Goal: Task Accomplishment & Management: Complete application form

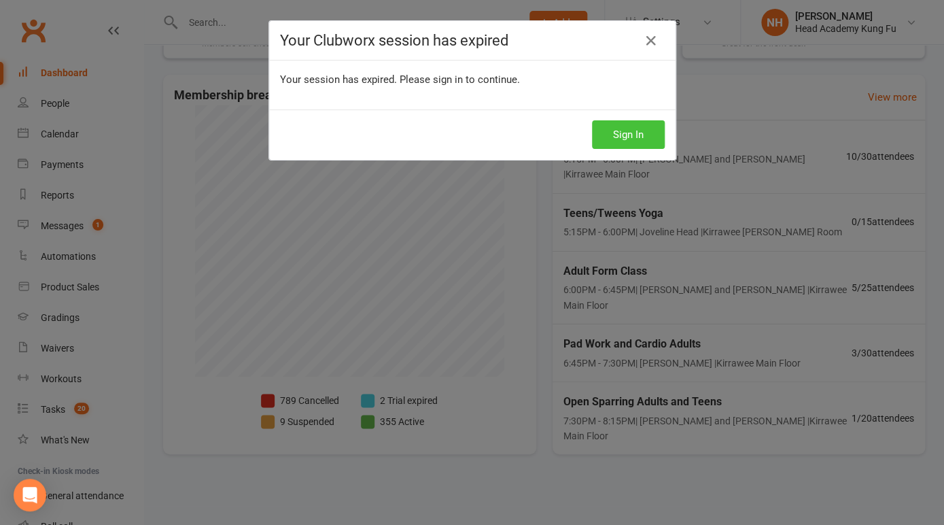
click at [632, 138] on button "Sign In" at bounding box center [628, 134] width 73 height 29
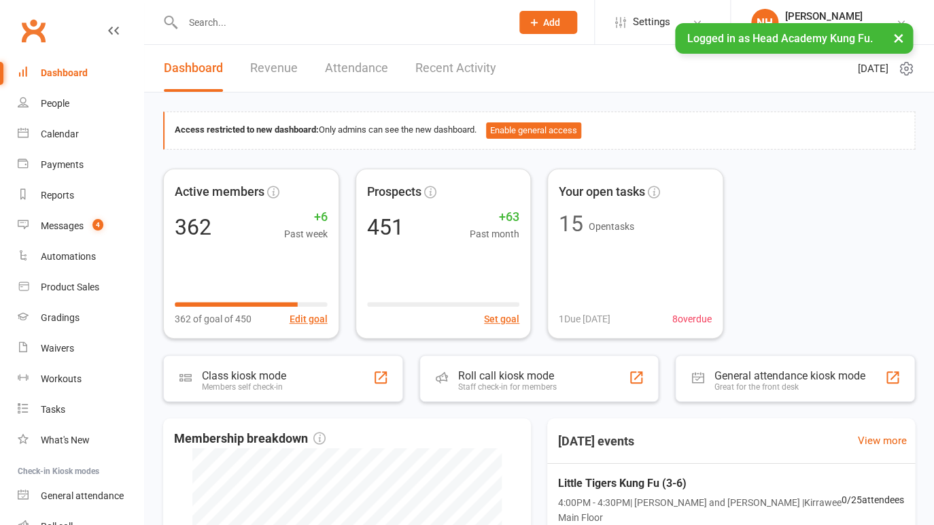
click at [213, 18] on input "text" at bounding box center [340, 22] width 323 height 19
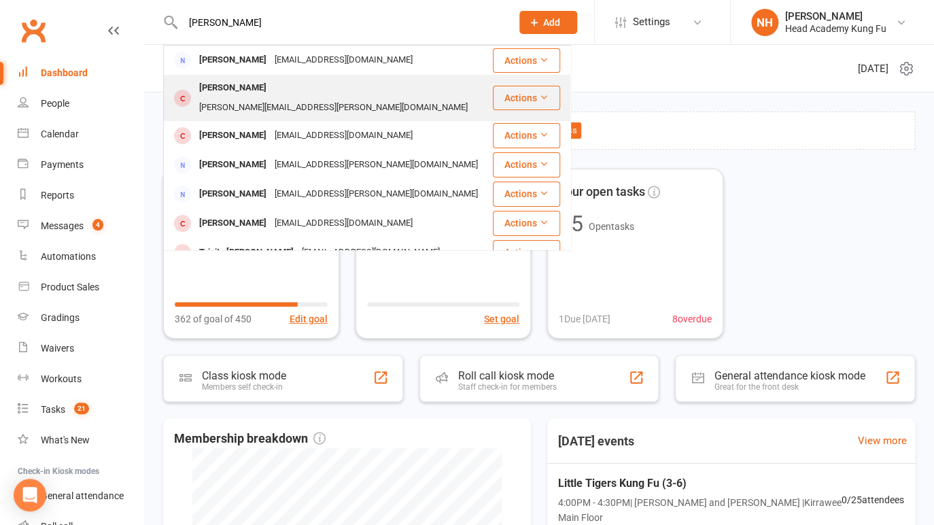
type input "amber mar"
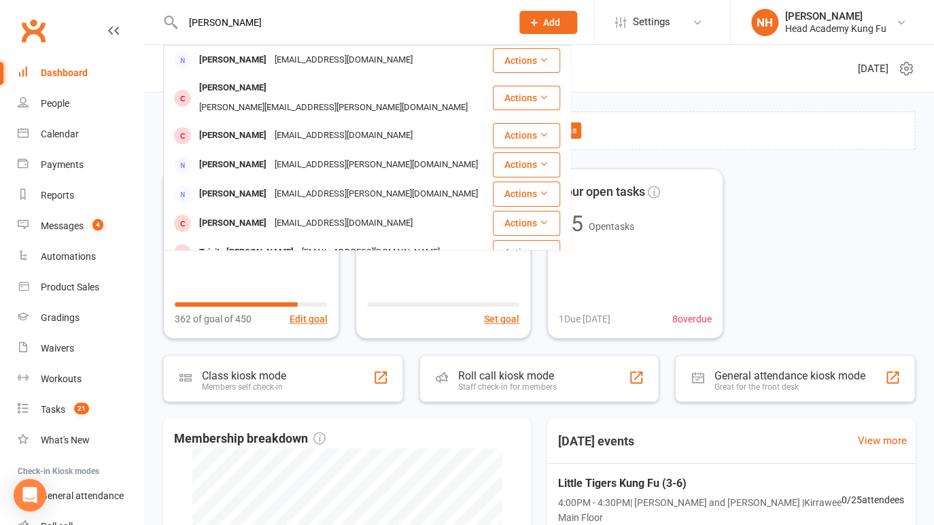
click at [259, 84] on div "Amber-Marie Hodder" at bounding box center [232, 88] width 75 height 20
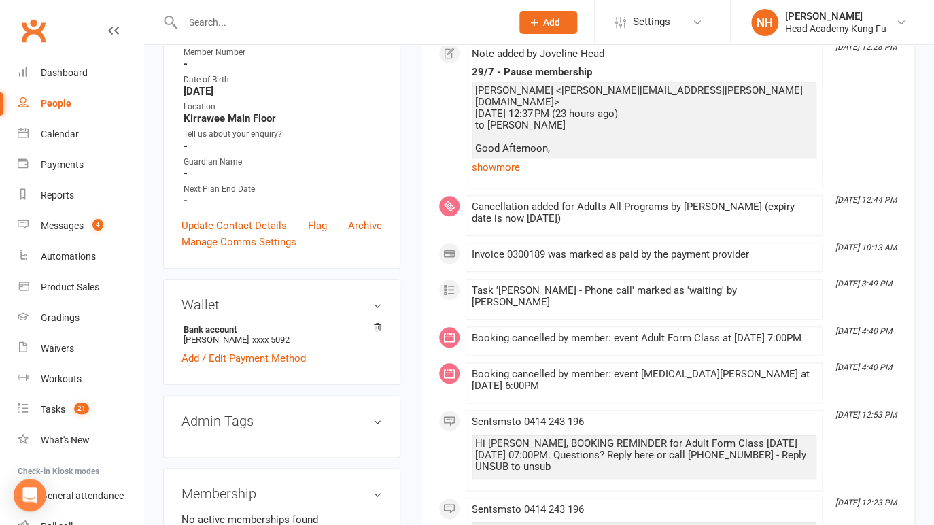
scroll to position [315, 0]
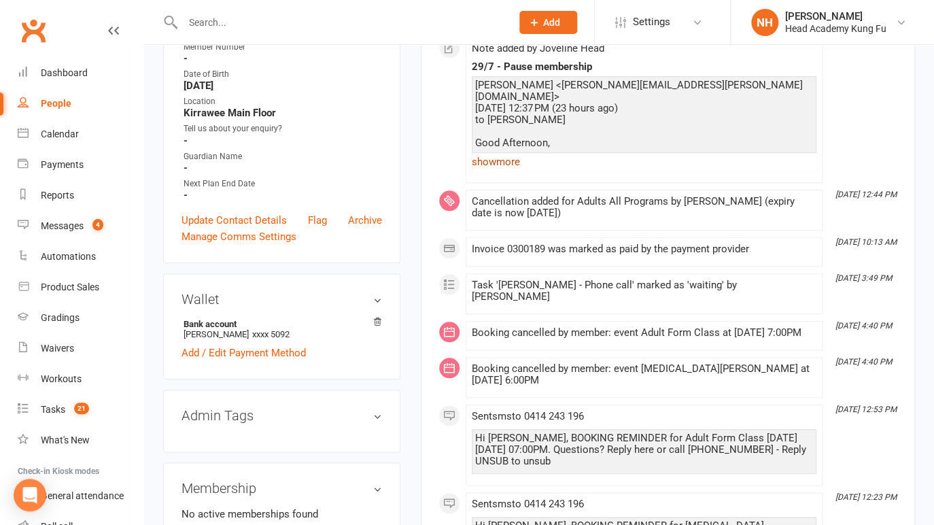
click at [513, 171] on link "show more" at bounding box center [644, 161] width 345 height 19
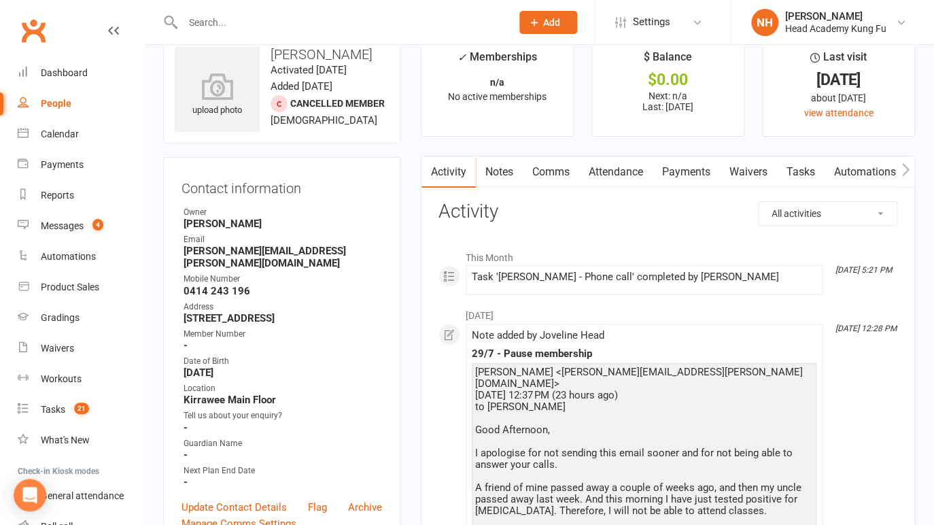
scroll to position [22, 0]
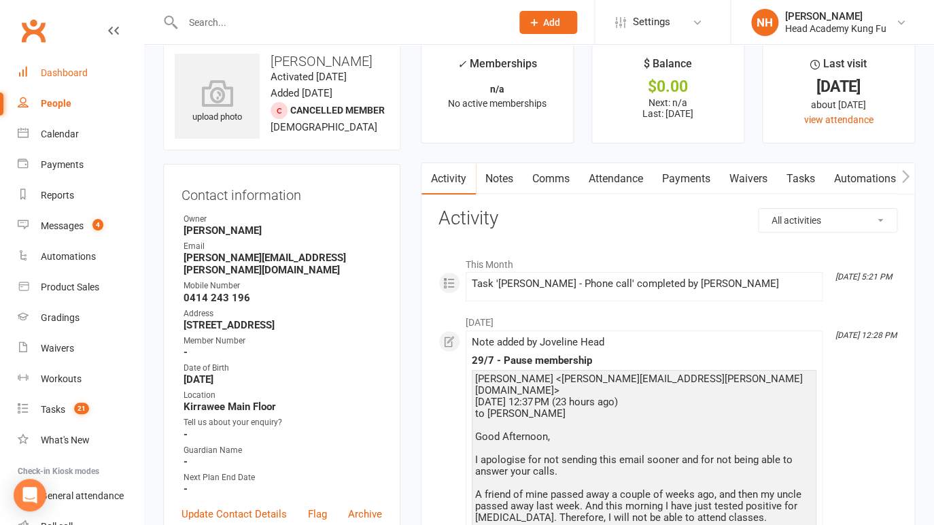
click at [72, 67] on link "Dashboard" at bounding box center [81, 73] width 126 height 31
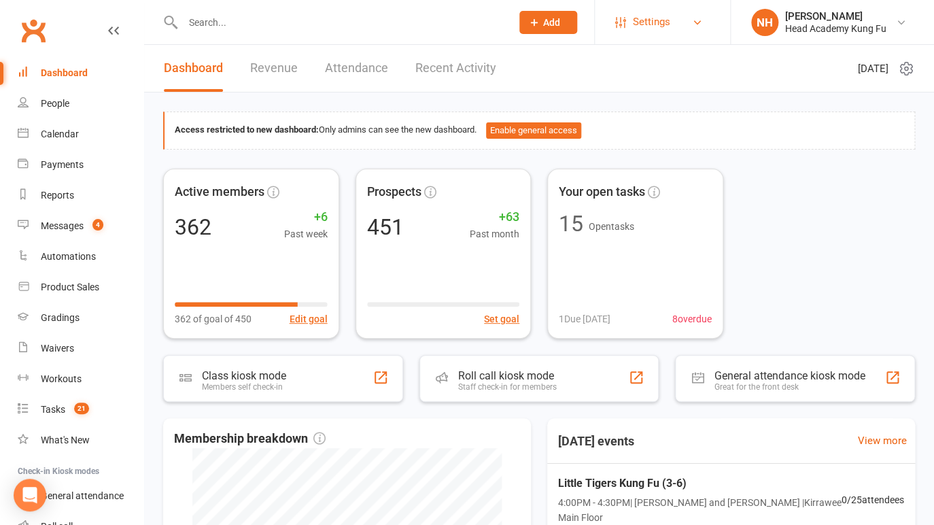
click at [659, 16] on span "Settings" at bounding box center [651, 22] width 37 height 31
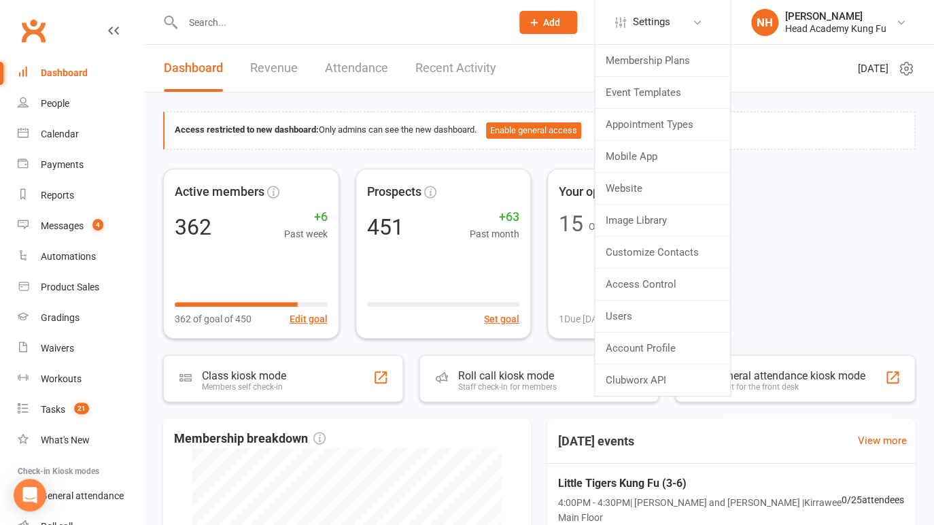
click at [549, 21] on span "Add" at bounding box center [551, 22] width 17 height 11
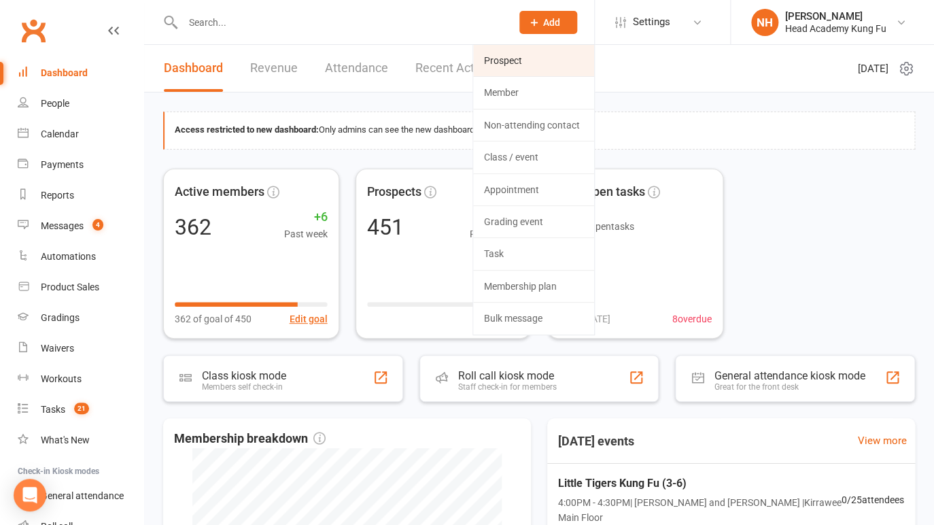
click at [509, 66] on link "Prospect" at bounding box center [533, 60] width 121 height 31
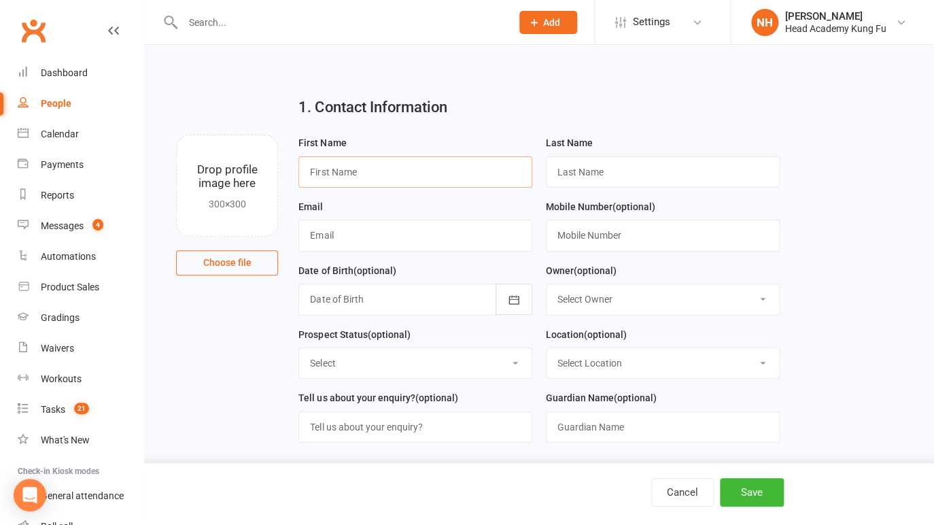
click at [360, 174] on input "text" at bounding box center [415, 171] width 234 height 31
paste input "katricken@gmail.com"
type input "katricken@gmail.com"
click at [610, 246] on input "text" at bounding box center [663, 235] width 234 height 31
click at [371, 166] on input "text" at bounding box center [415, 171] width 234 height 31
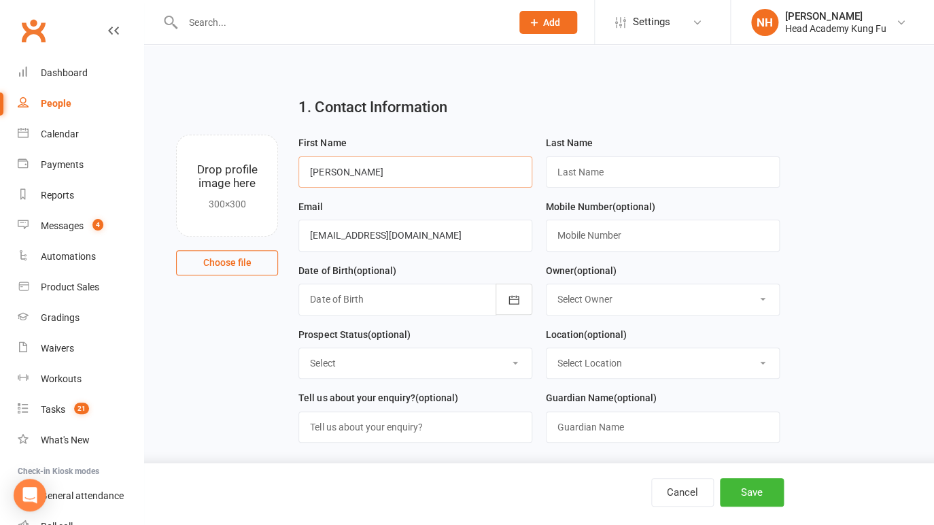
type input "Susan"
click at [632, 169] on input "text" at bounding box center [663, 171] width 234 height 31
click at [593, 177] on input "text" at bounding box center [663, 171] width 234 height 31
click at [596, 167] on input "text" at bounding box center [663, 171] width 234 height 31
click at [629, 165] on input "text" at bounding box center [663, 171] width 234 height 31
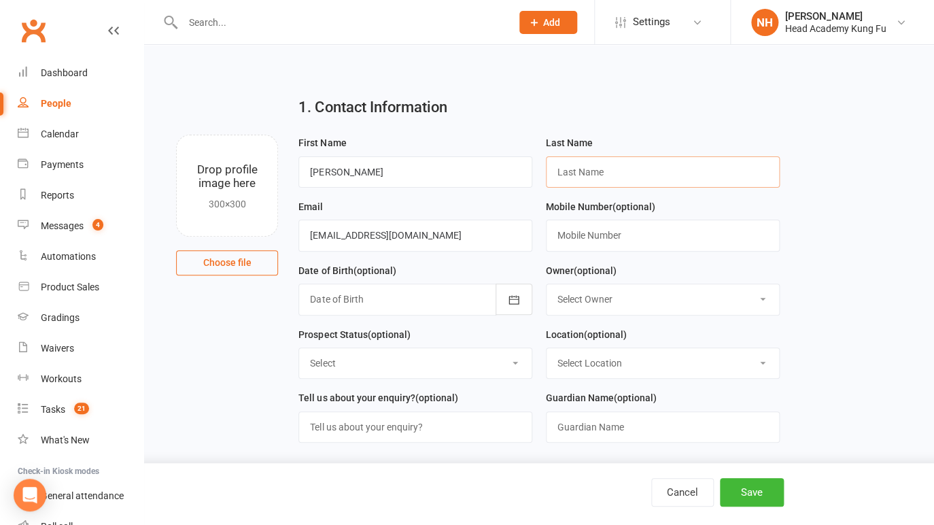
paste input "Hollenbeck"
type input "Hollenbeck"
select select "0"
click option "[PERSON_NAME]" at bounding box center [0, 0] width 0 height 0
click at [299, 348] on select "Select Initial Contact Follow-up Call No Contact Follow-up Email No Contact Int…" at bounding box center [415, 363] width 232 height 30
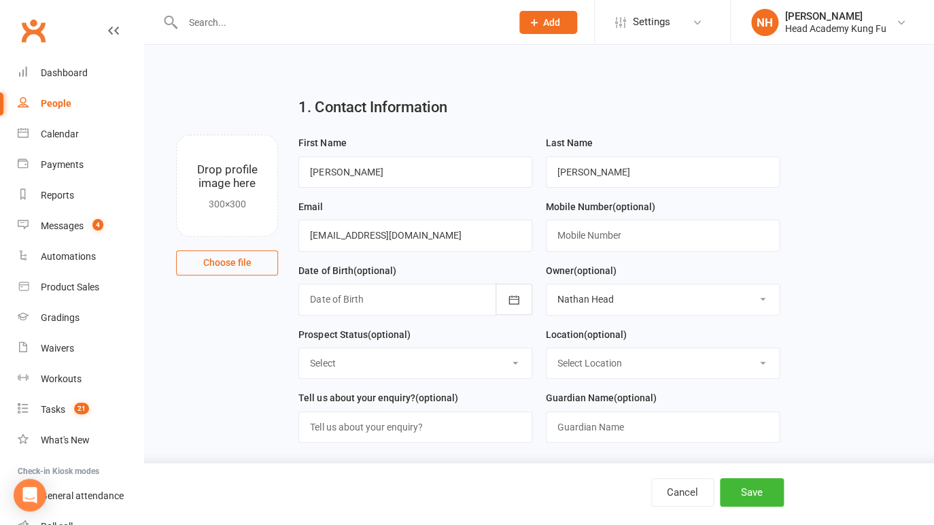
select select "Intro booked"
click option "Intro booked" at bounding box center [0, 0] width 0 height 0
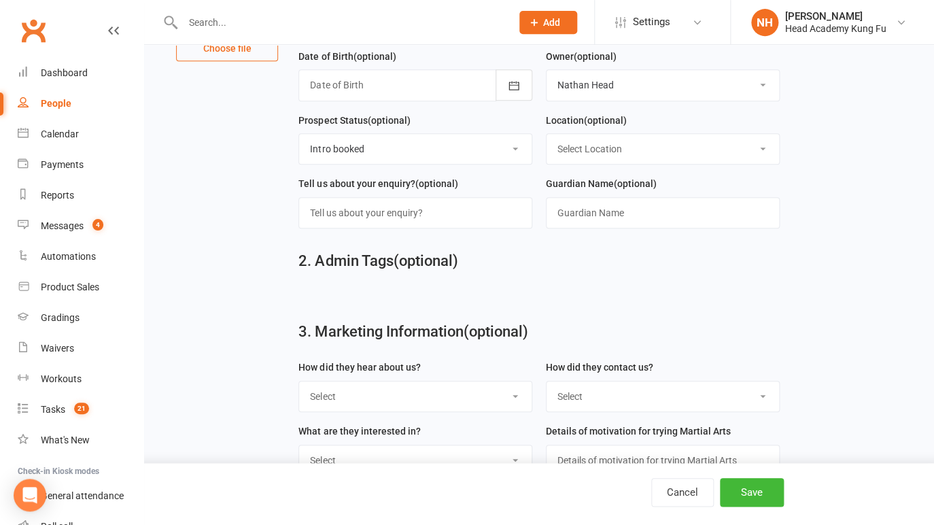
scroll to position [250, 0]
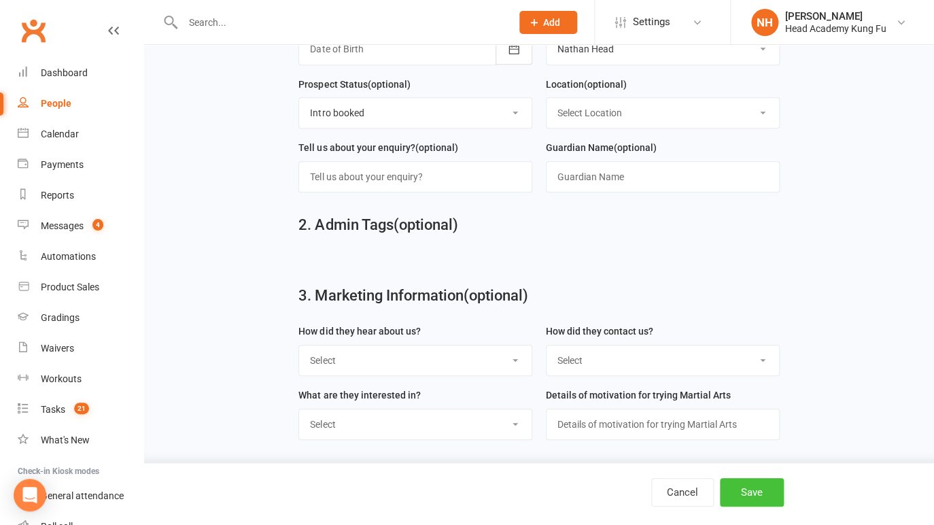
click at [753, 491] on button "Save" at bounding box center [752, 492] width 64 height 29
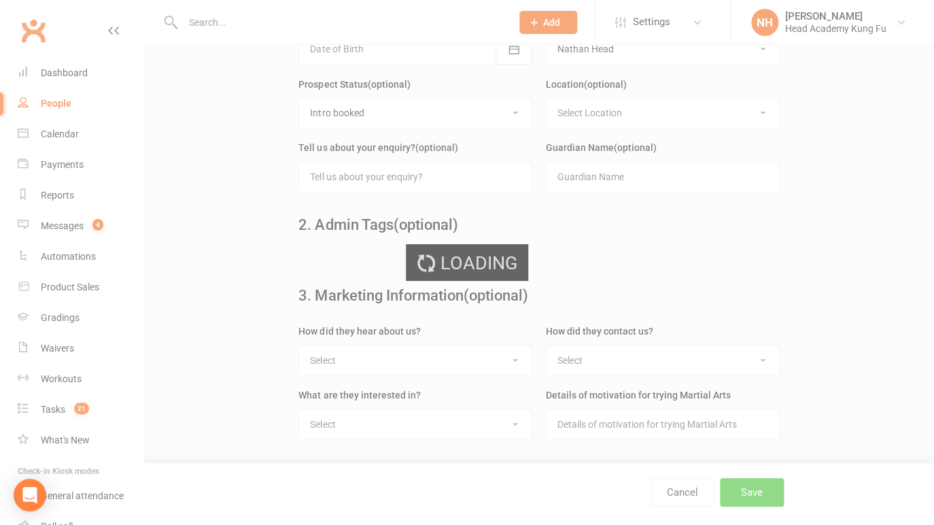
scroll to position [0, 0]
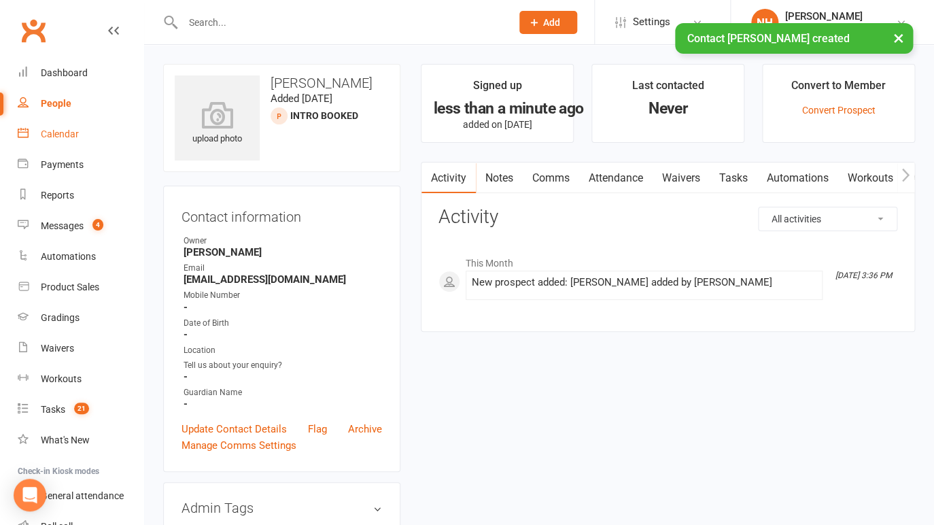
click at [59, 136] on div "Calendar" at bounding box center [60, 133] width 38 height 11
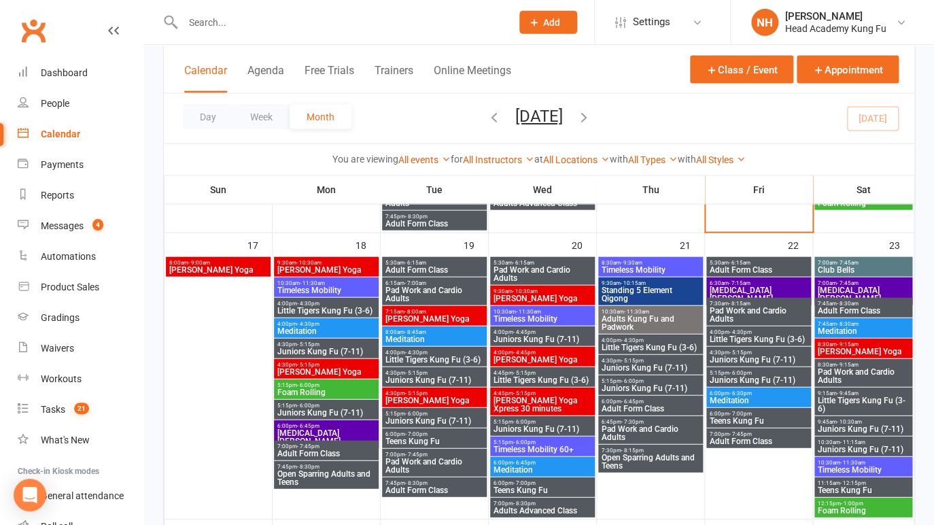
scroll to position [979, 0]
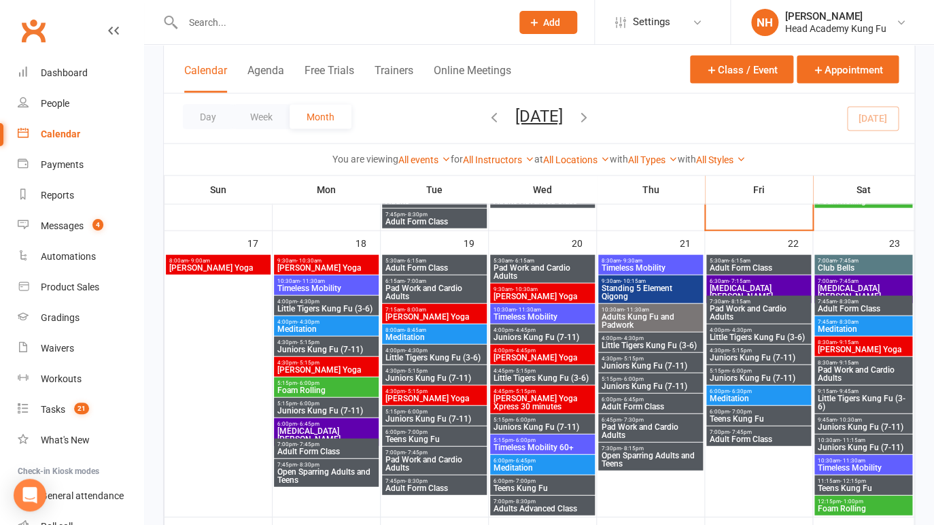
click at [319, 432] on span "Tai Chi Qigong" at bounding box center [326, 435] width 99 height 16
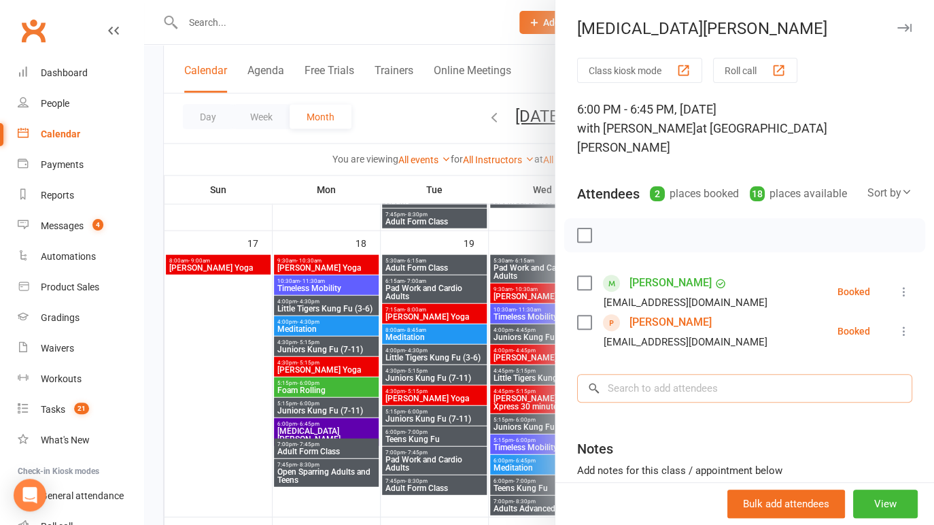
click at [697, 390] on input "search" at bounding box center [744, 388] width 335 height 29
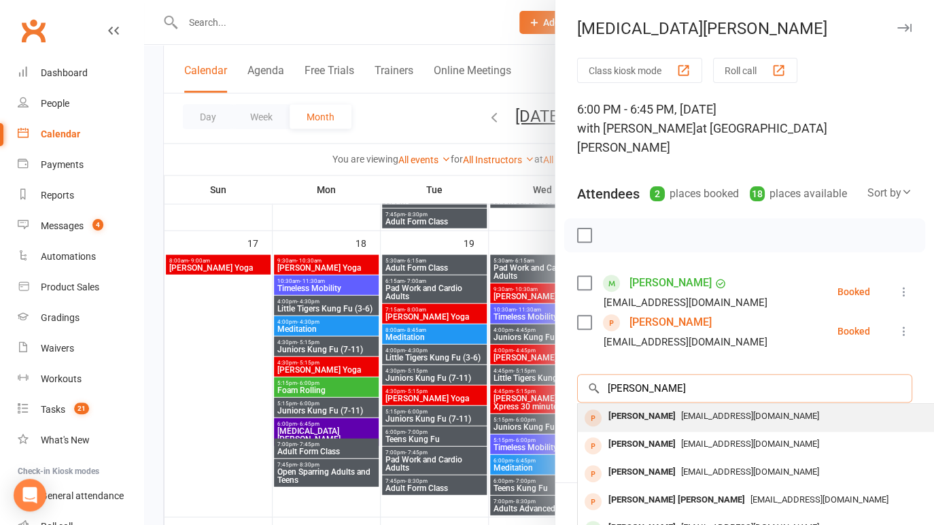
type input "susan"
click at [659, 413] on div "Susan Hollenbeck" at bounding box center [642, 417] width 78 height 20
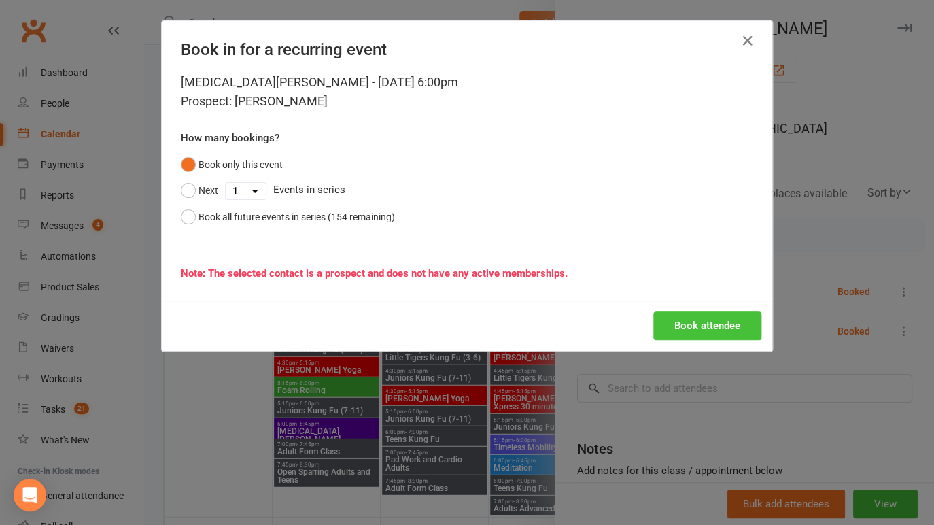
click at [710, 323] on button "Book attendee" at bounding box center [707, 325] width 108 height 29
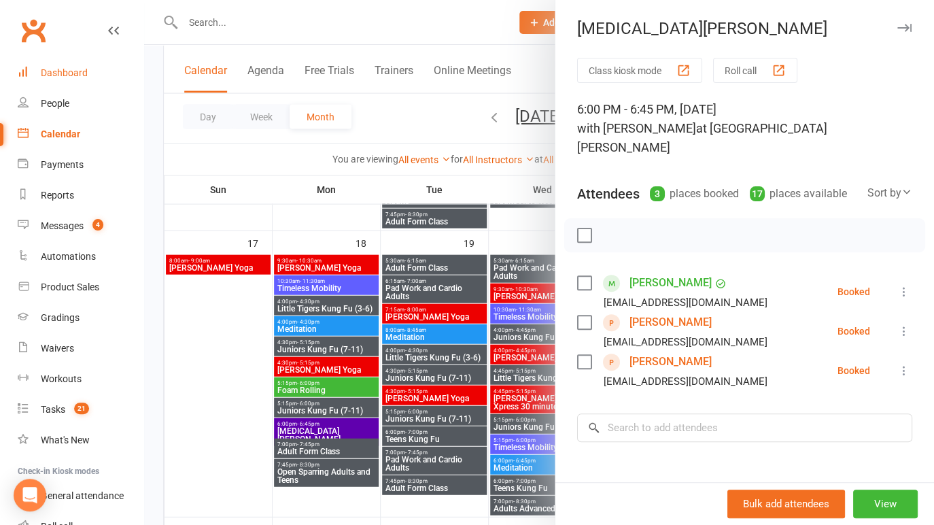
click at [54, 74] on div "Dashboard" at bounding box center [64, 72] width 47 height 11
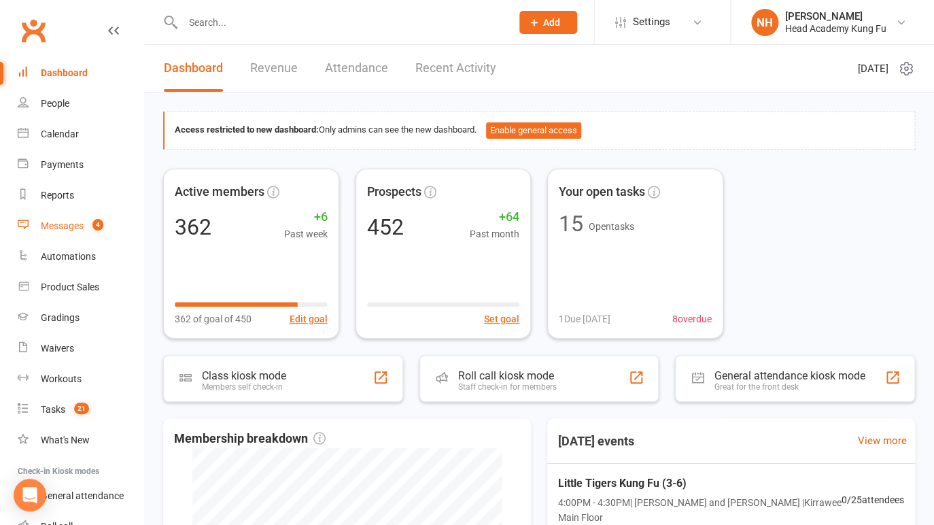
click at [61, 224] on div "Messages" at bounding box center [62, 225] width 43 height 11
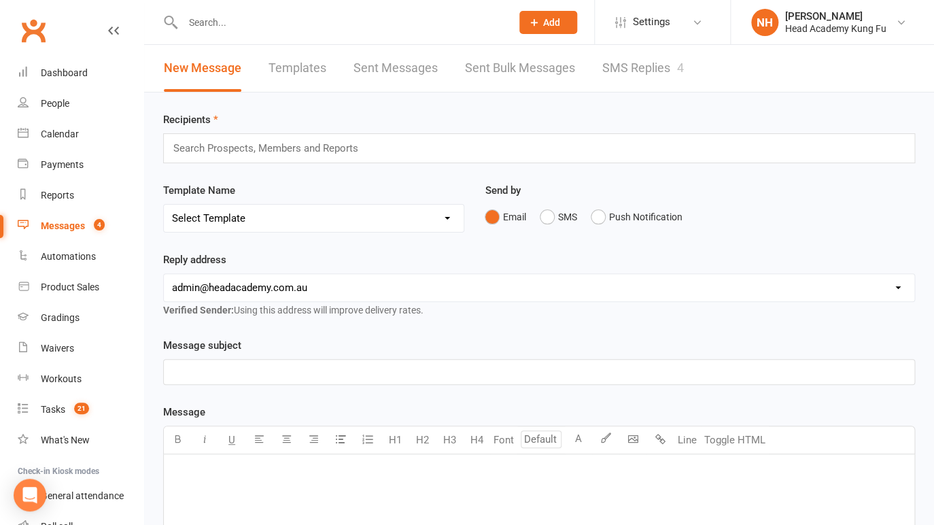
click at [637, 63] on link "SMS Replies 4" at bounding box center [643, 68] width 82 height 47
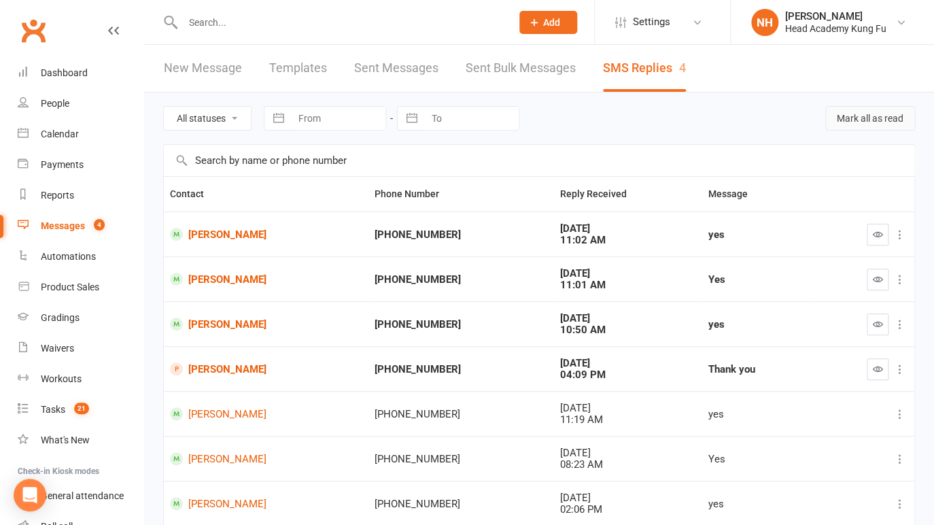
drag, startPoint x: 883, startPoint y: 119, endPoint x: 572, endPoint y: 285, distance: 352.2
click at [883, 119] on button "Mark all as read" at bounding box center [870, 118] width 90 height 24
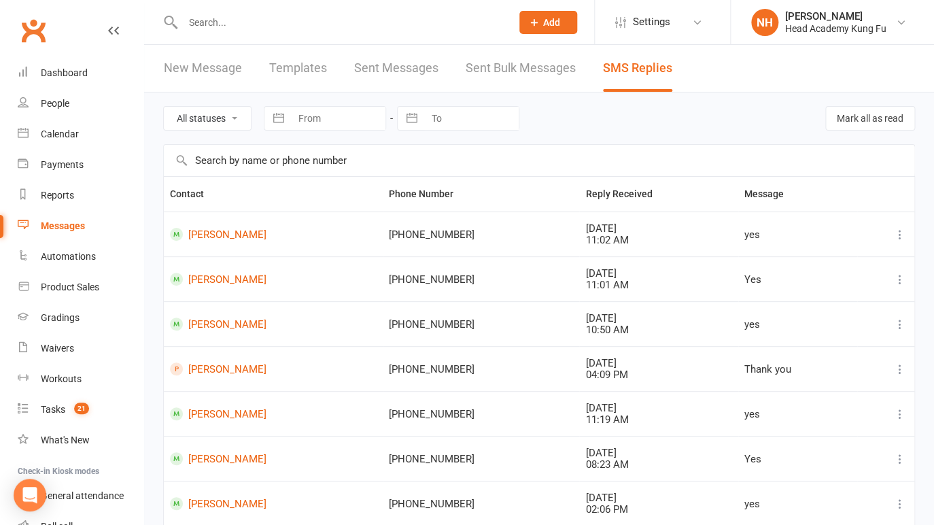
click at [219, 16] on input "text" at bounding box center [340, 22] width 323 height 19
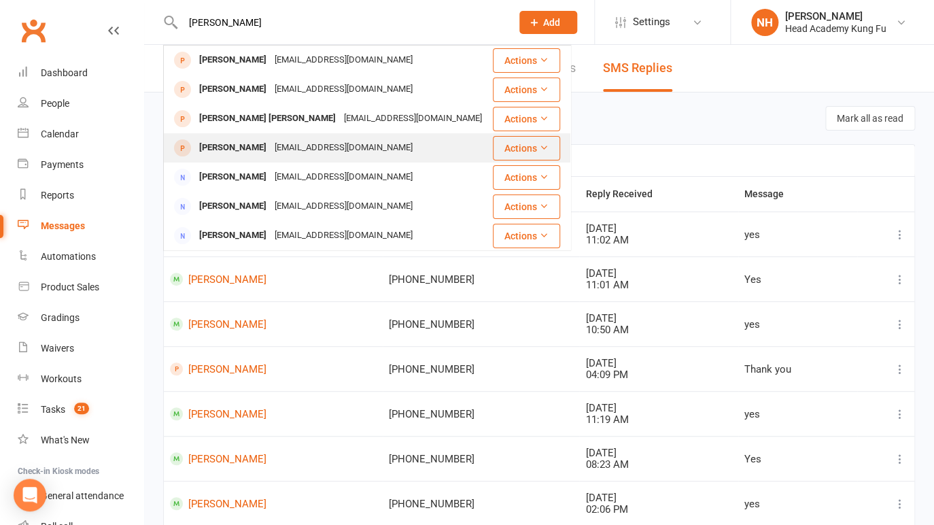
type input "susan"
click at [234, 144] on div "Susan Hollenbeck" at bounding box center [232, 148] width 75 height 20
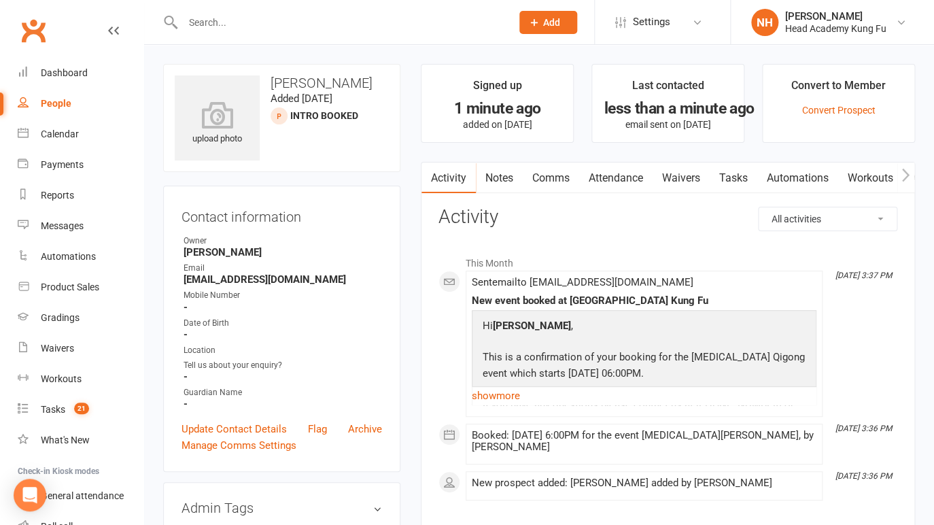
click at [727, 178] on link "Tasks" at bounding box center [734, 177] width 48 height 31
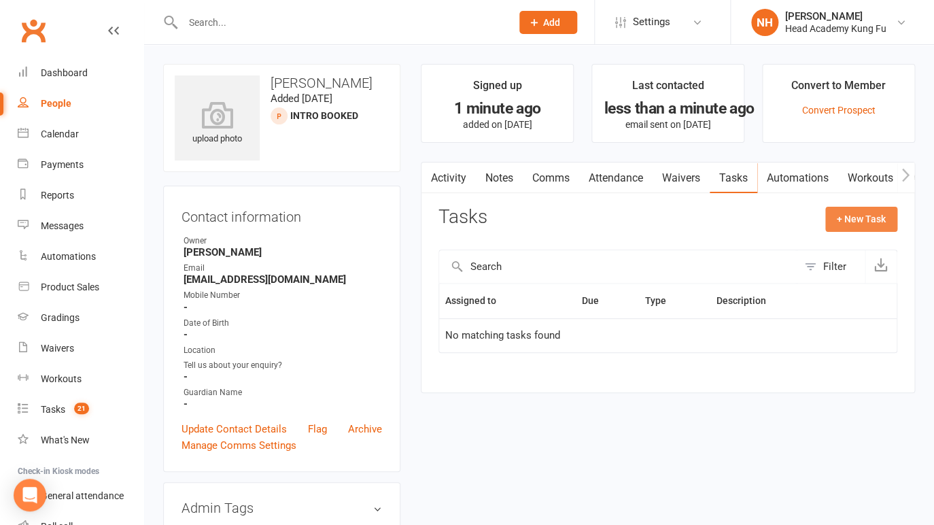
click at [877, 229] on button "+ New Task" at bounding box center [861, 219] width 72 height 24
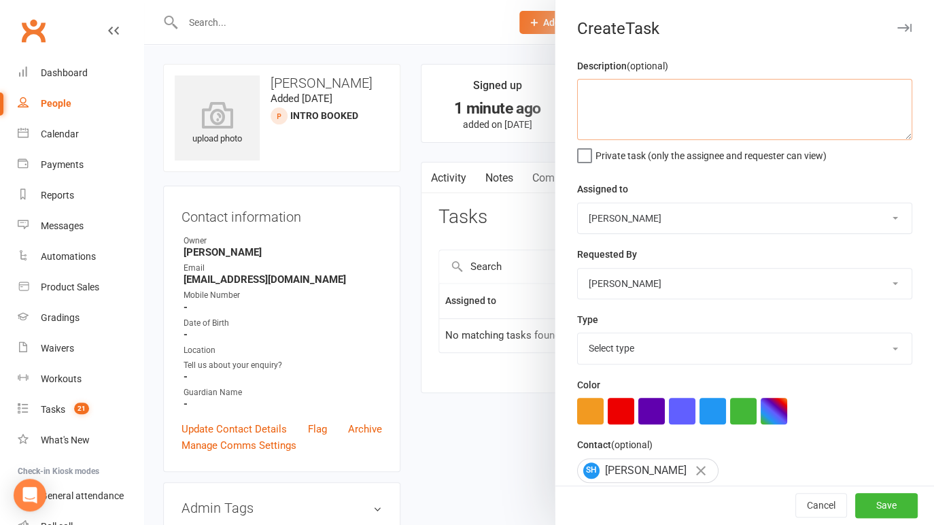
click at [592, 101] on textarea at bounding box center [744, 109] width 335 height 61
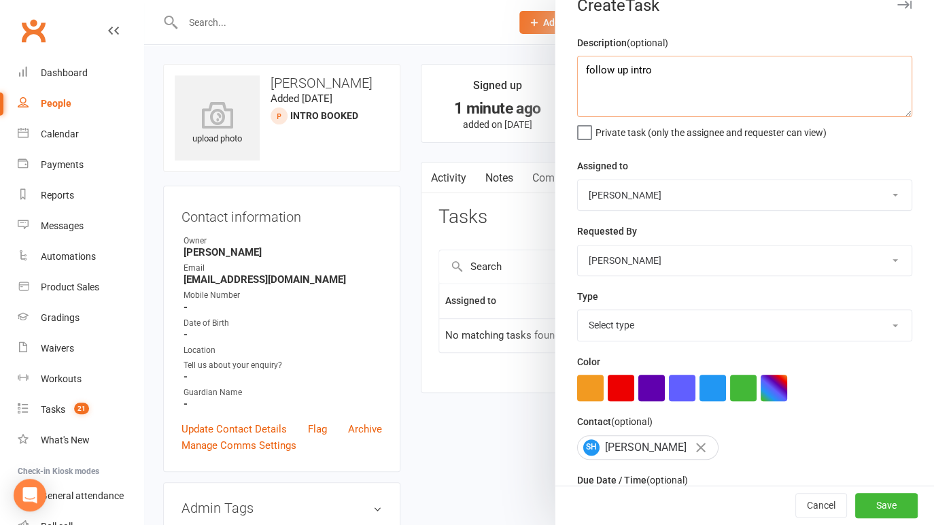
scroll to position [61, 0]
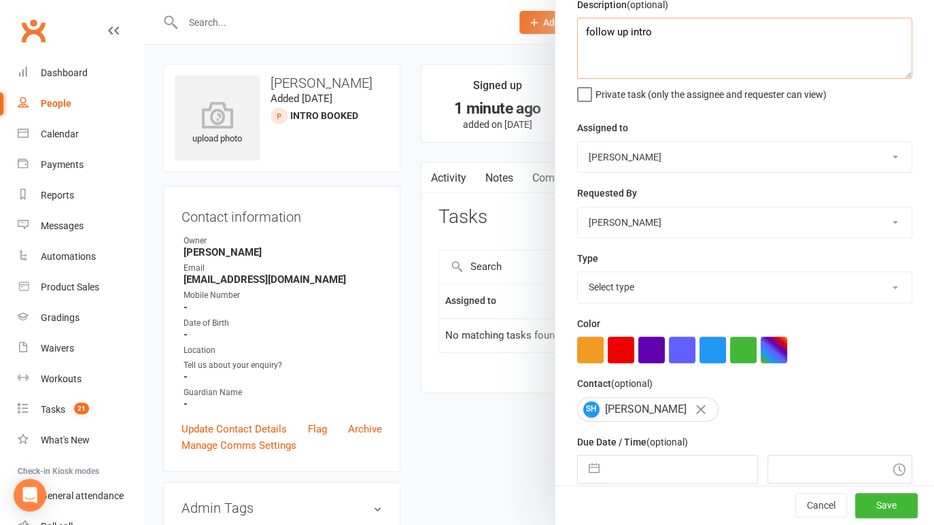
type textarea "follow up intro"
select select "14820"
click option "Phone call" at bounding box center [0, 0] width 0 height 0
click at [600, 471] on button "button" at bounding box center [594, 468] width 24 height 27
select select "6"
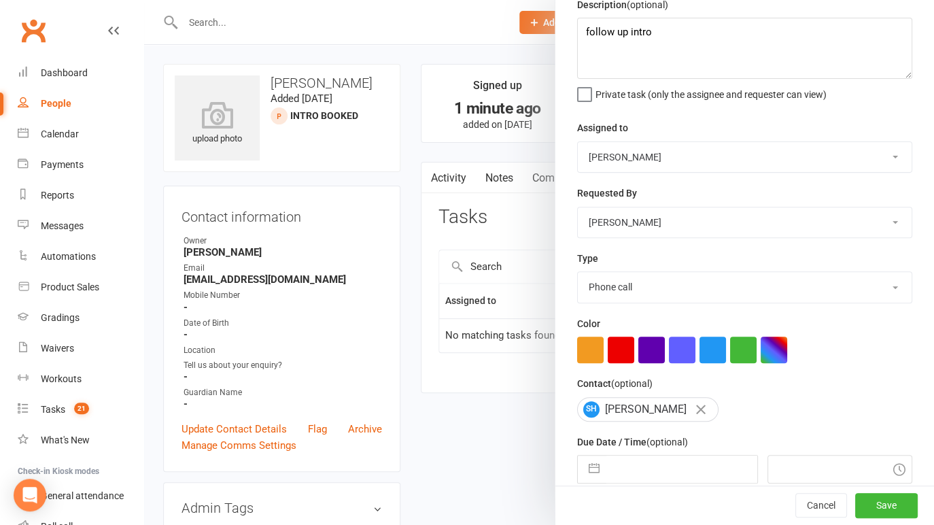
select select "2025"
select select "7"
select select "2025"
select select "8"
select select "2025"
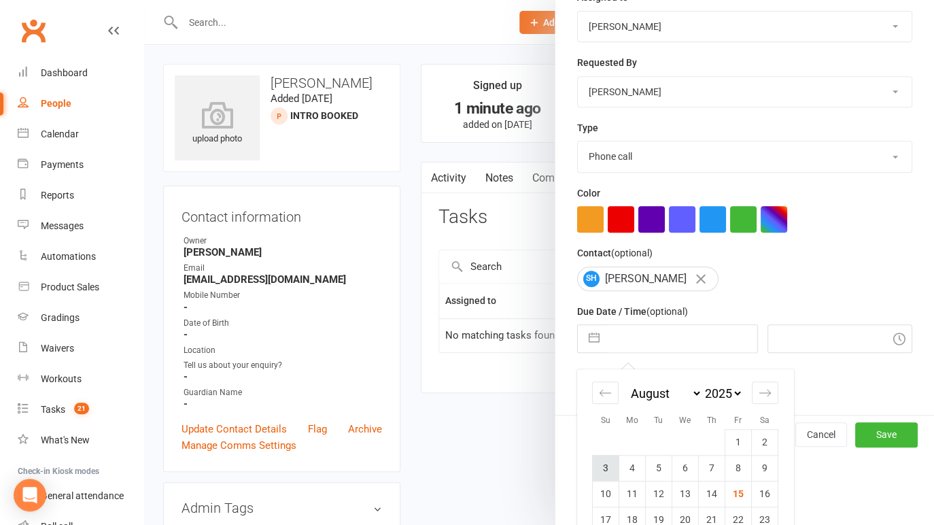
scroll to position [268, 0]
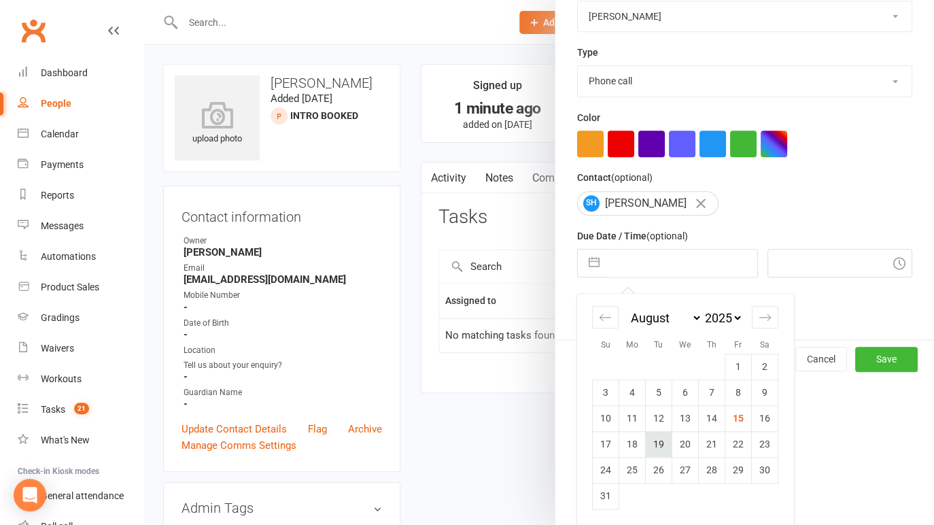
click at [652, 447] on td "19" at bounding box center [659, 444] width 27 height 26
type input "19 Aug 2025"
type input "3:45pm"
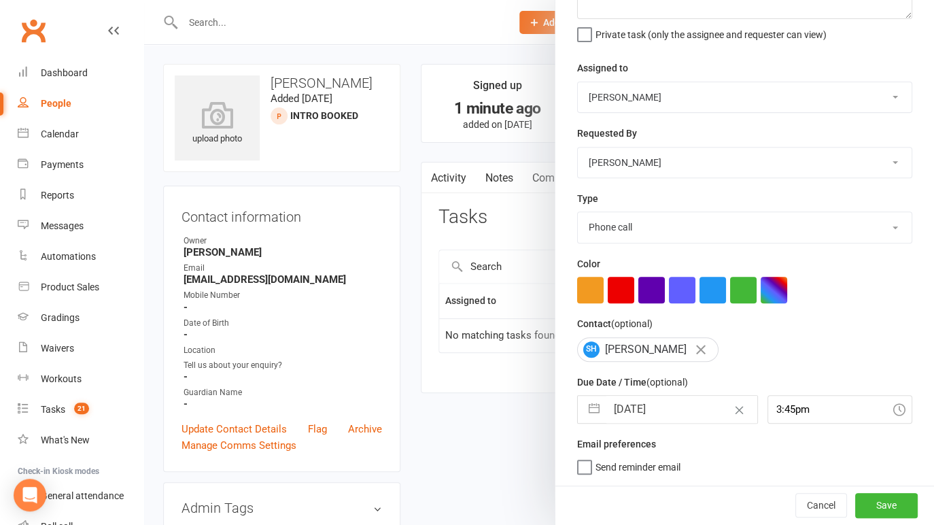
scroll to position [122, 0]
click at [880, 506] on button "Save" at bounding box center [886, 505] width 63 height 24
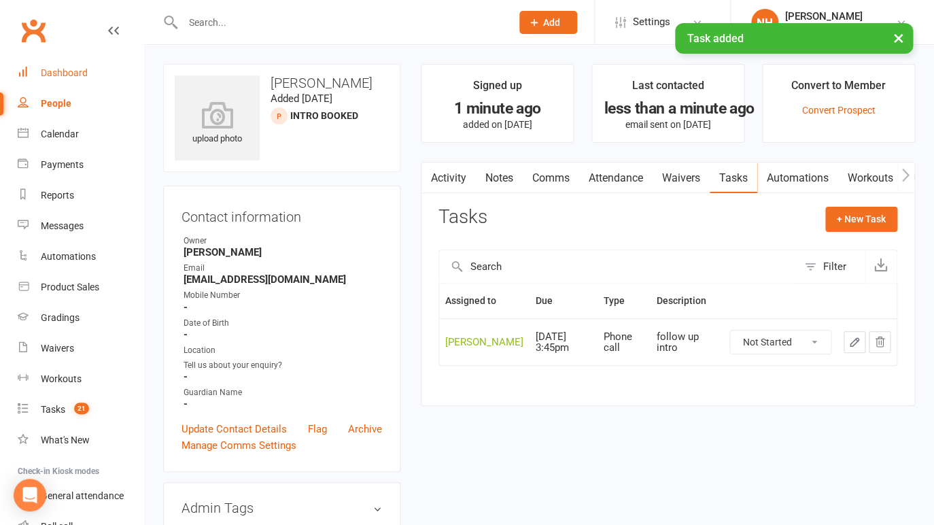
click at [58, 86] on link "Dashboard" at bounding box center [81, 73] width 126 height 31
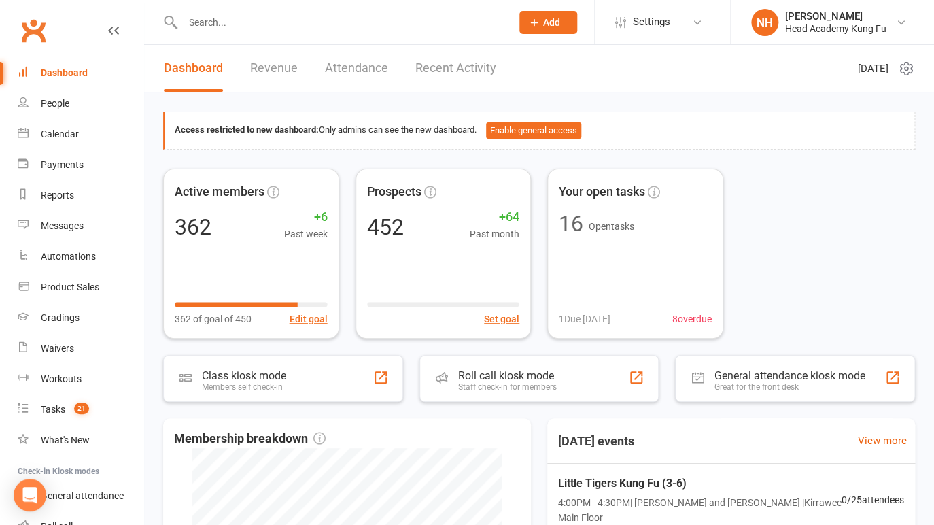
click at [216, 25] on input "text" at bounding box center [340, 22] width 323 height 19
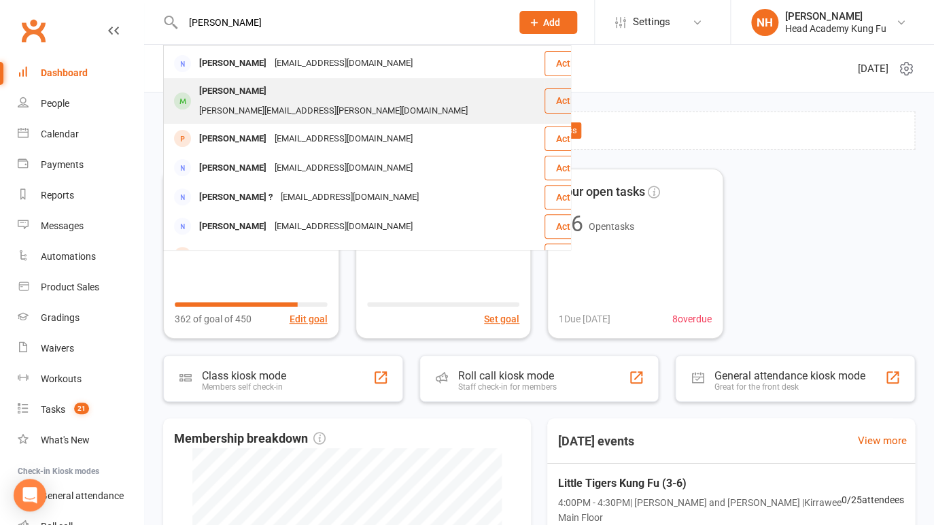
scroll to position [122, 0]
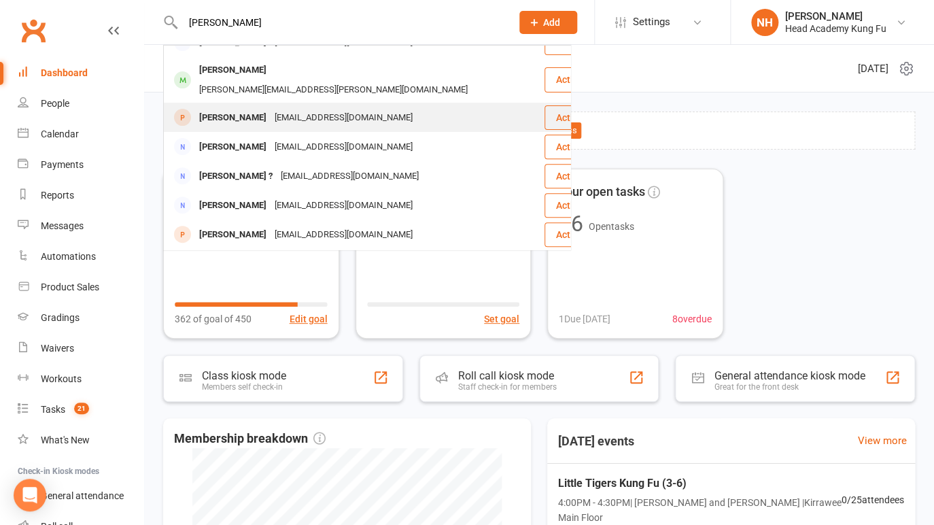
type input "michelle"
click at [261, 108] on div "Michelle O'Connor" at bounding box center [232, 118] width 75 height 20
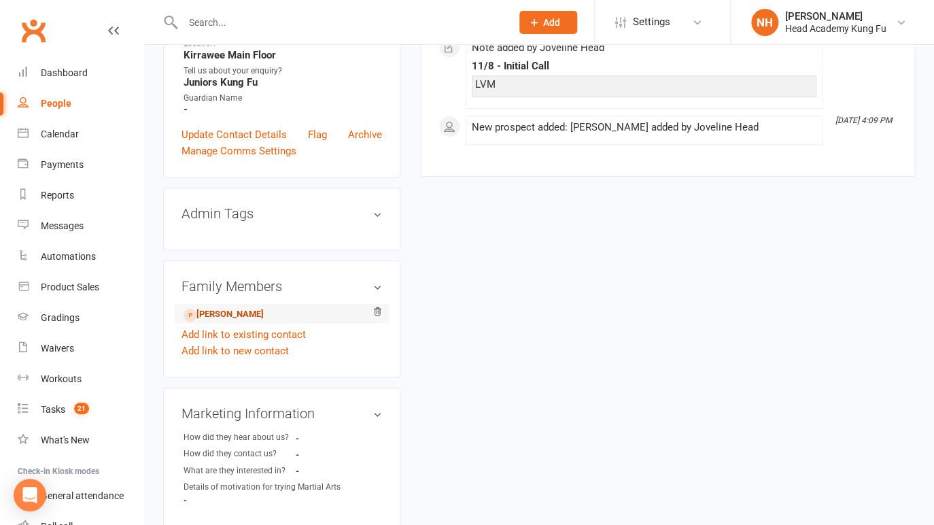
scroll to position [294, 0]
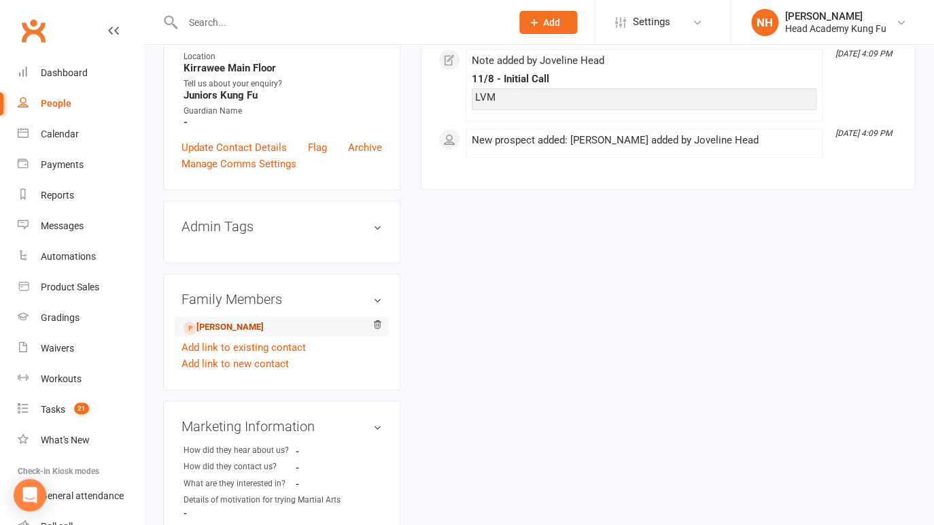
click at [232, 330] on link "Lewis O'Connor - Child" at bounding box center [224, 327] width 80 height 14
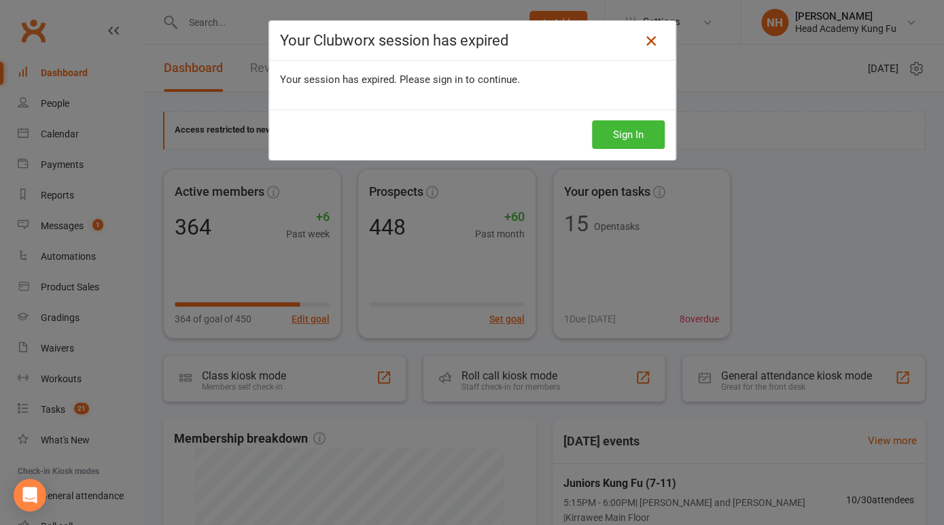
drag, startPoint x: 649, startPoint y: 41, endPoint x: 646, endPoint y: 51, distance: 10.6
click at [649, 41] on icon at bounding box center [651, 41] width 16 height 16
